Goal: Find specific page/section: Find specific page/section

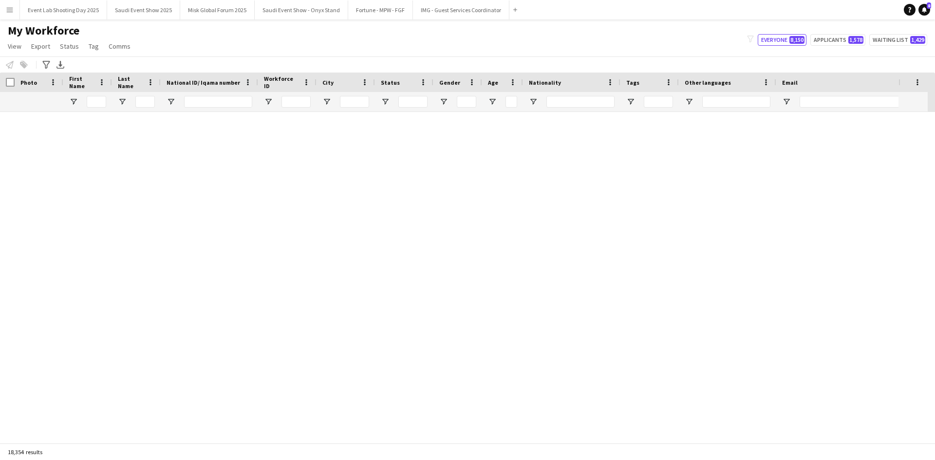
scroll to position [1913, 0]
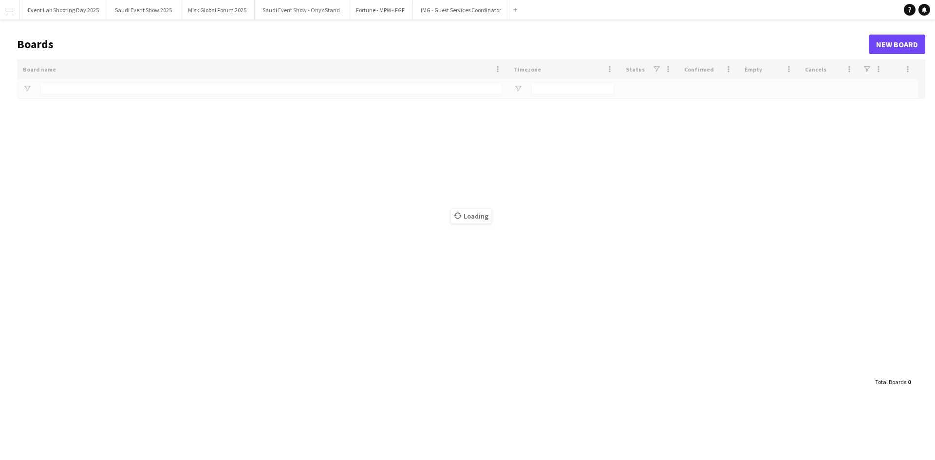
type input "**"
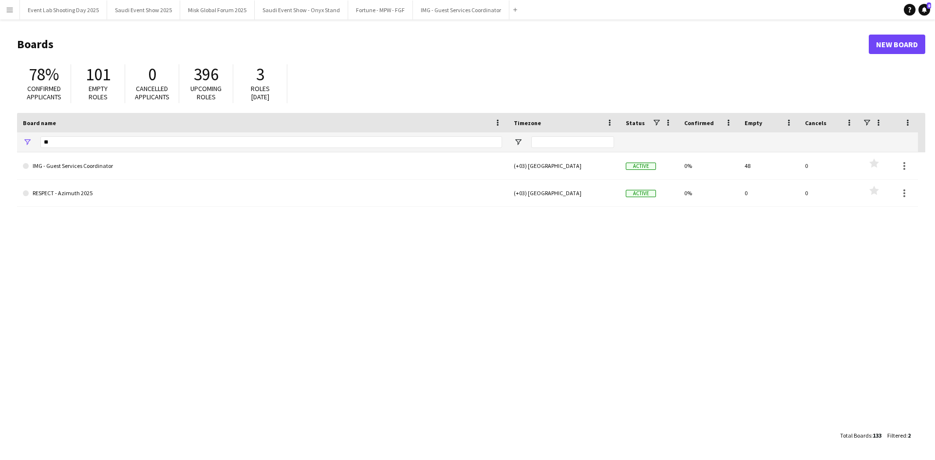
click at [5, 7] on button "Menu" at bounding box center [9, 9] width 19 height 19
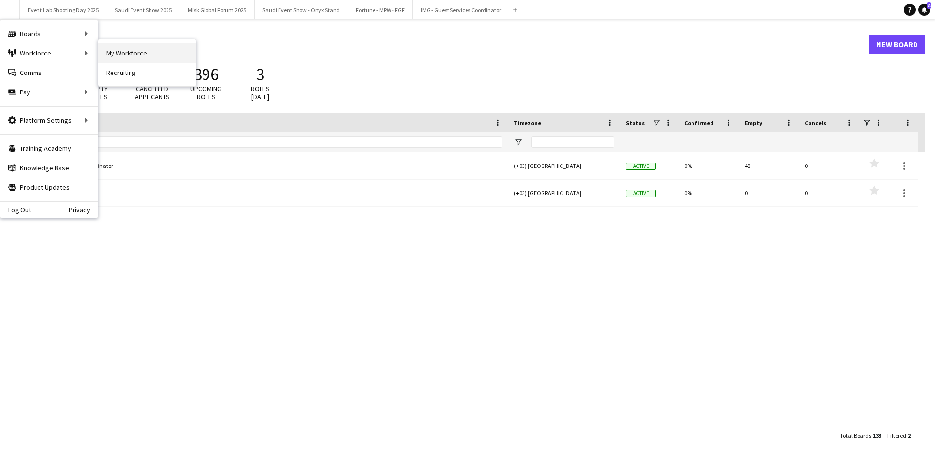
click at [120, 48] on link "My Workforce" at bounding box center [146, 52] width 97 height 19
